Goal: Information Seeking & Learning: Find specific fact

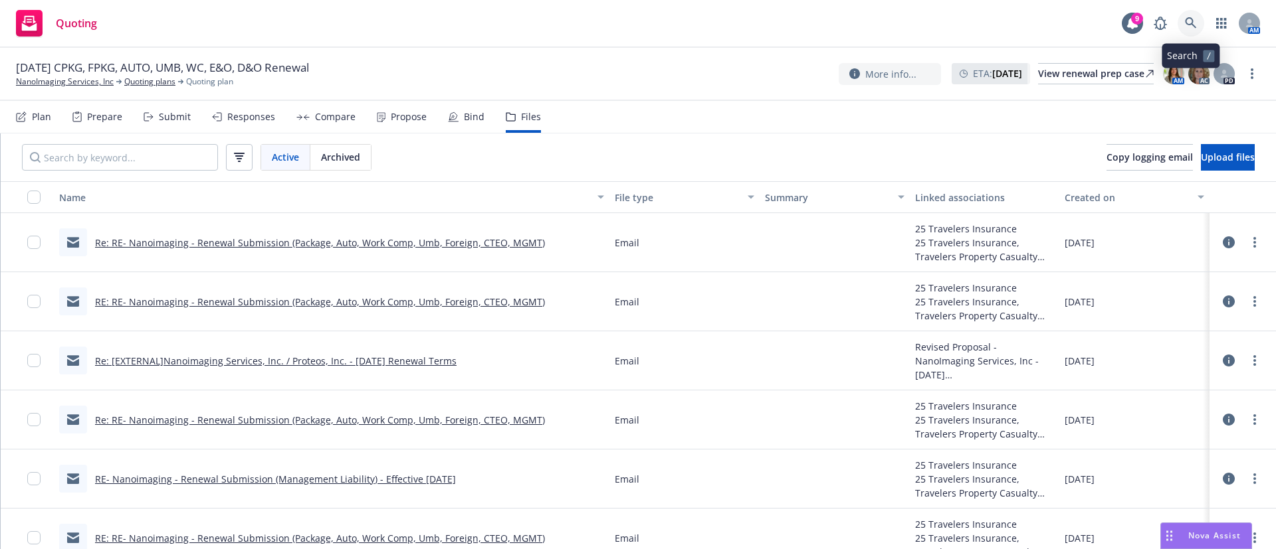
click at [1192, 13] on link at bounding box center [1190, 23] width 27 height 27
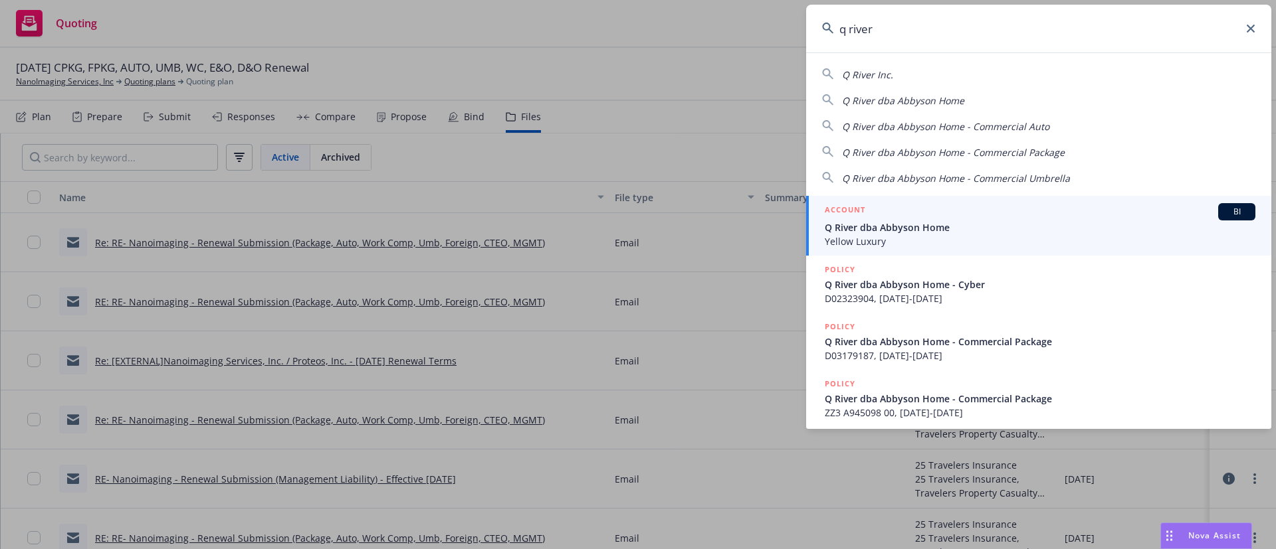
type input "q river"
click at [900, 216] on div "ACCOUNT BI" at bounding box center [1040, 211] width 431 height 17
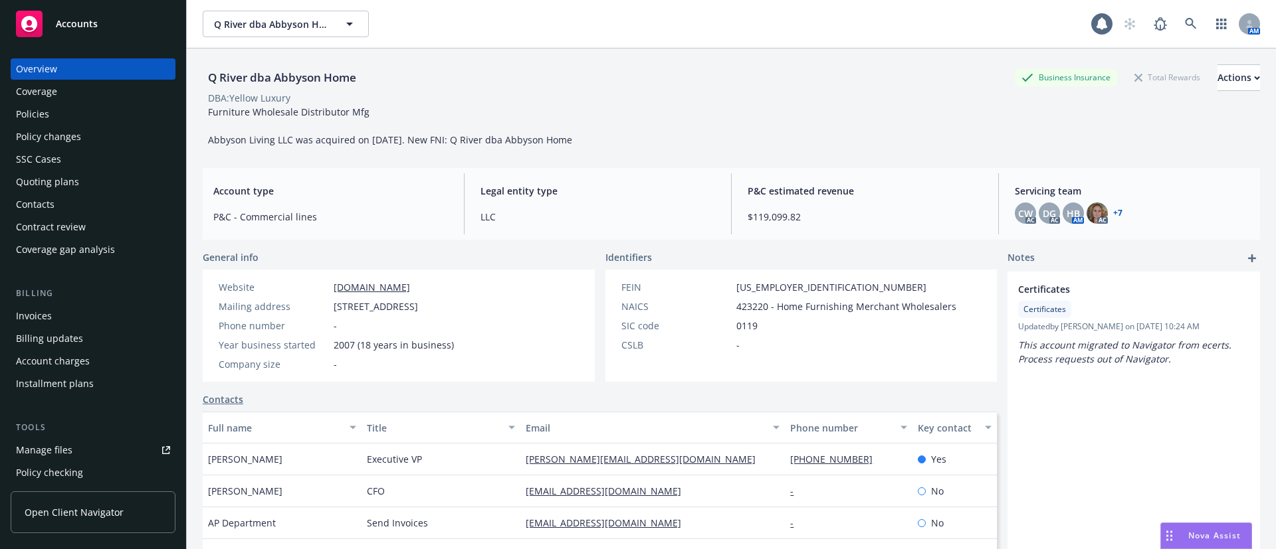
click at [43, 118] on div "Policies" at bounding box center [32, 114] width 33 height 21
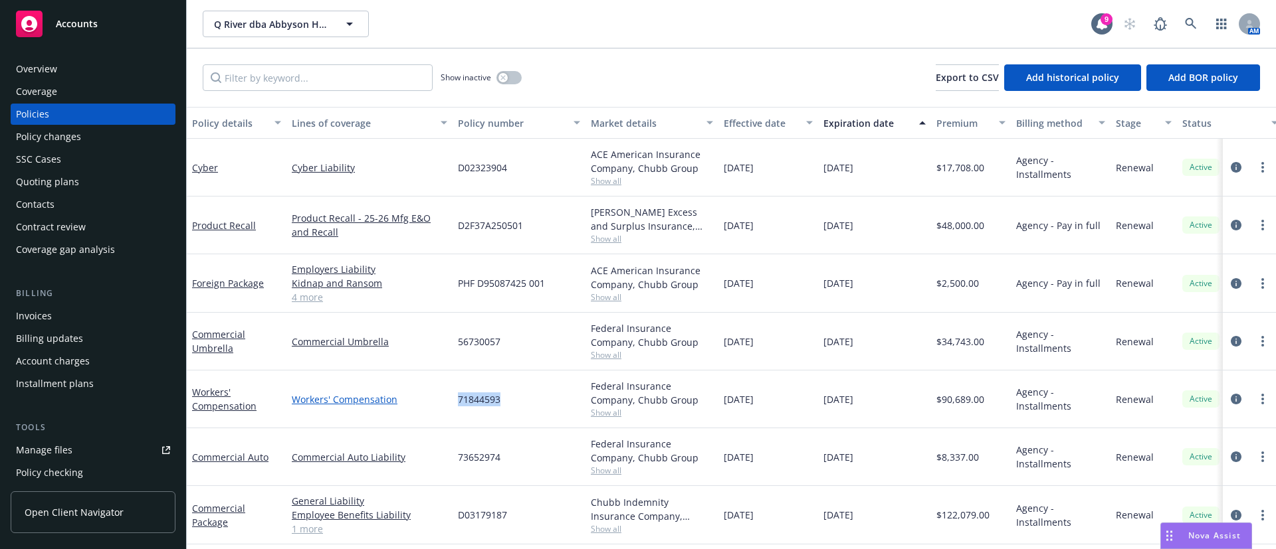
drag, startPoint x: 517, startPoint y: 397, endPoint x: 429, endPoint y: 398, distance: 88.4
click at [429, 398] on div "Workers' Compensation Workers' Compensation 71844593 Federal Insurance Company,…" at bounding box center [828, 400] width 1282 height 58
copy div "71844593"
click at [1230, 397] on icon "circleInformation" at bounding box center [1235, 399] width 11 height 11
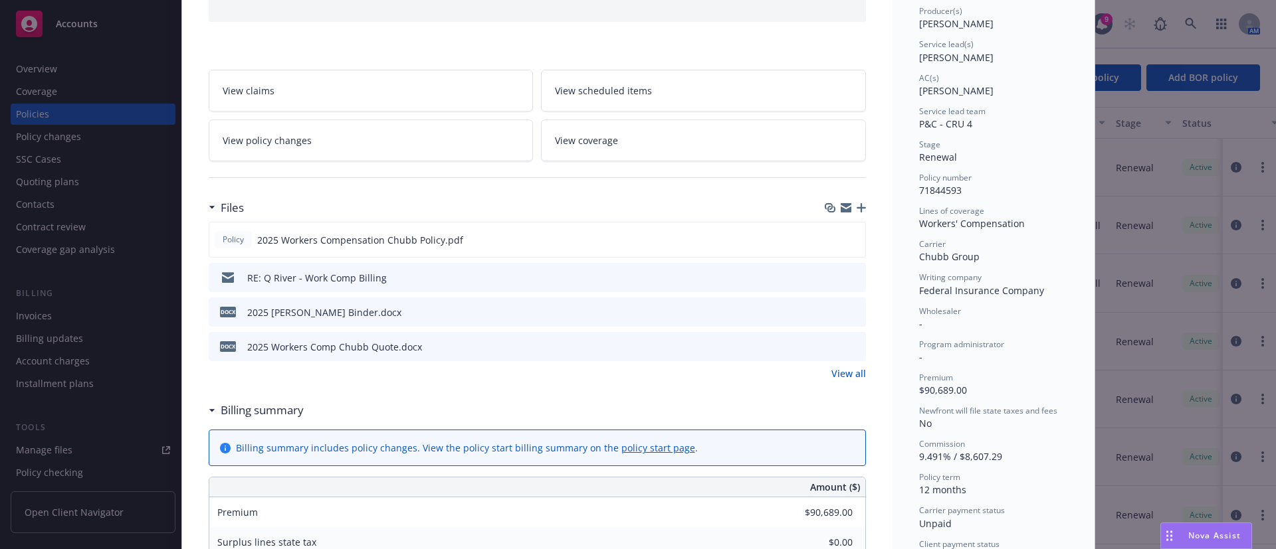
scroll to position [199, 0]
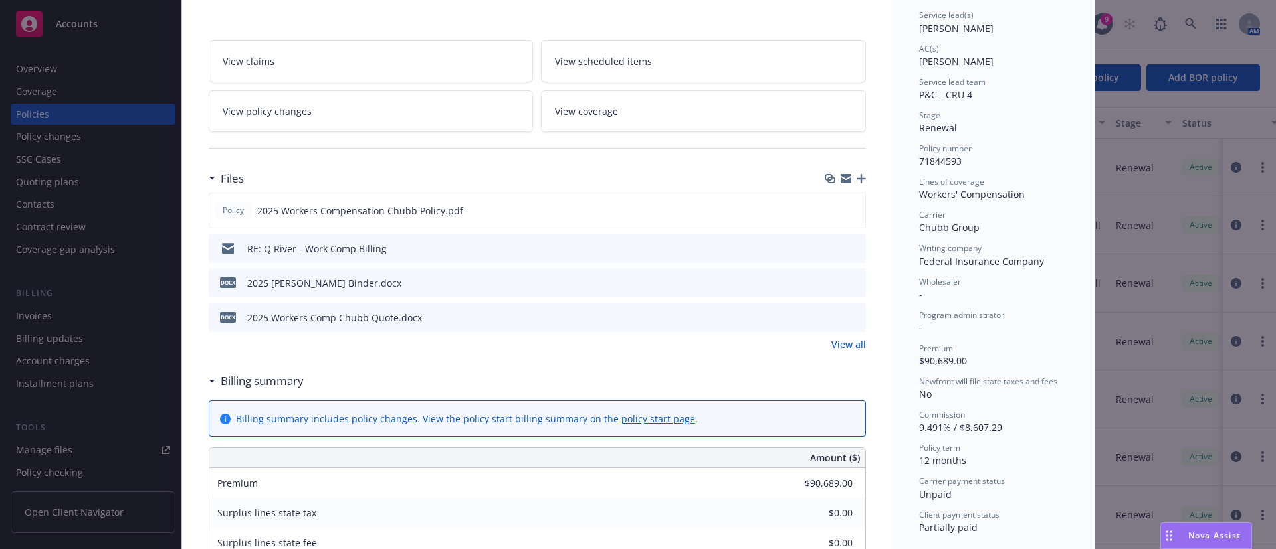
click at [849, 247] on icon "preview file" at bounding box center [853, 247] width 12 height 9
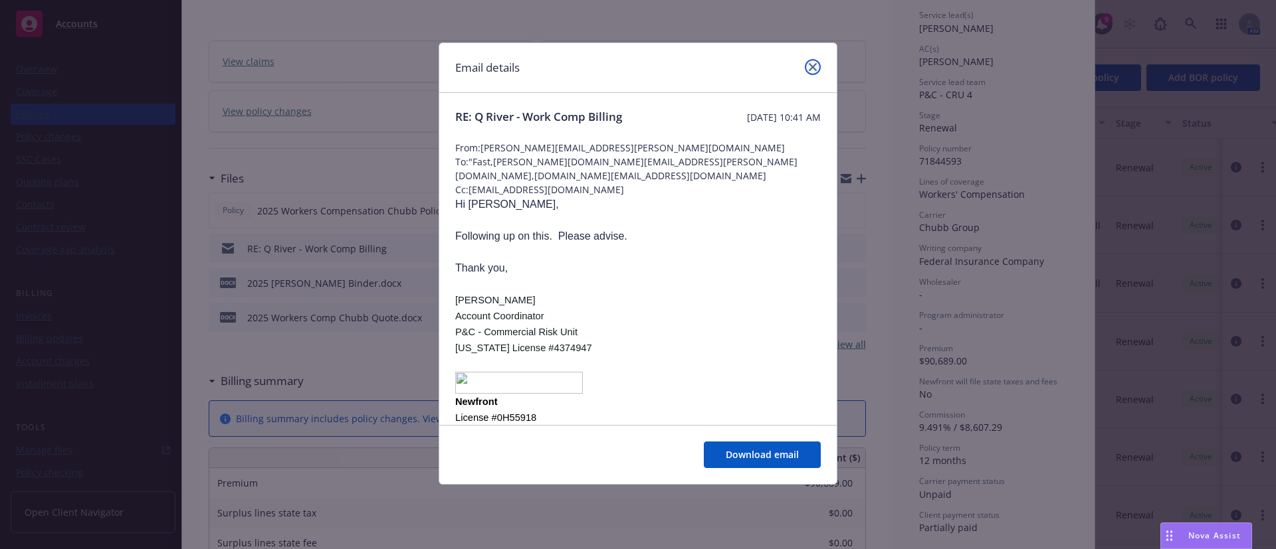
click at [816, 64] on icon "close" at bounding box center [813, 67] width 8 height 8
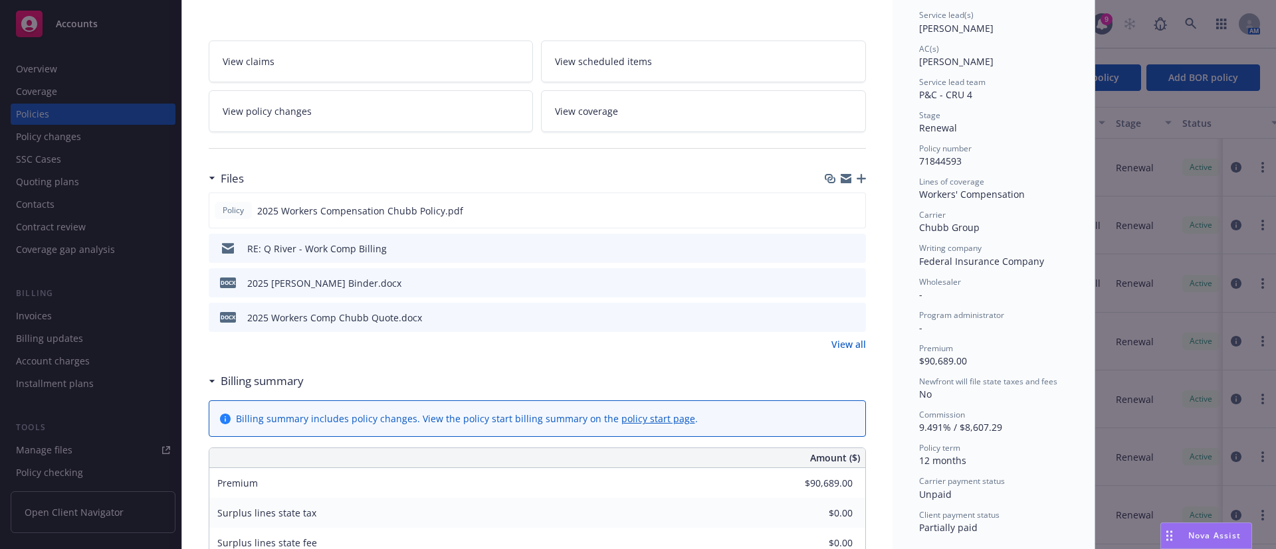
click at [831, 340] on link "View all" at bounding box center [848, 345] width 35 height 14
